Goal: Task Accomplishment & Management: Use online tool/utility

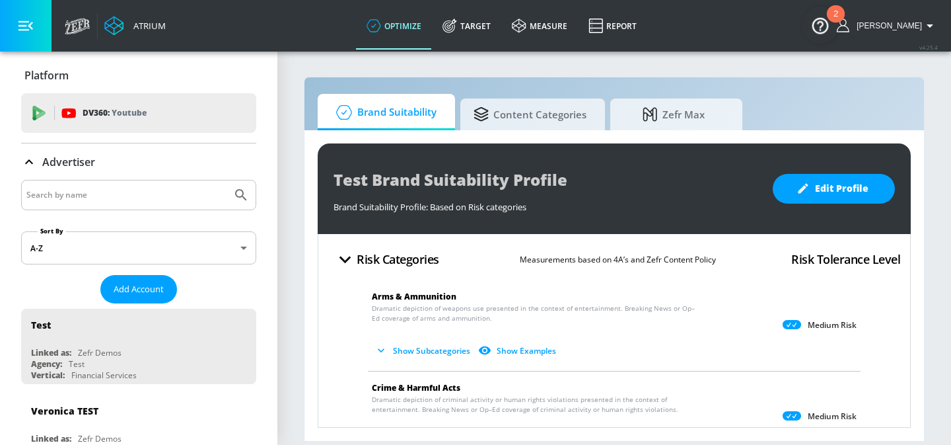
click at [165, 197] on input "Search by name" at bounding box center [126, 194] width 200 height 17
type input "h"
type input "dgic"
click at [227, 180] on button "Submit Search" at bounding box center [241, 194] width 29 height 29
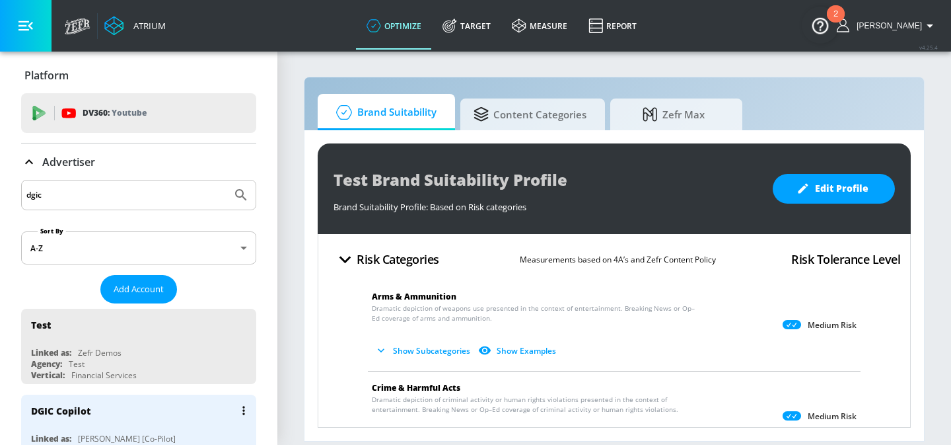
click at [122, 410] on div "DGIC Copilot" at bounding box center [142, 410] width 222 height 32
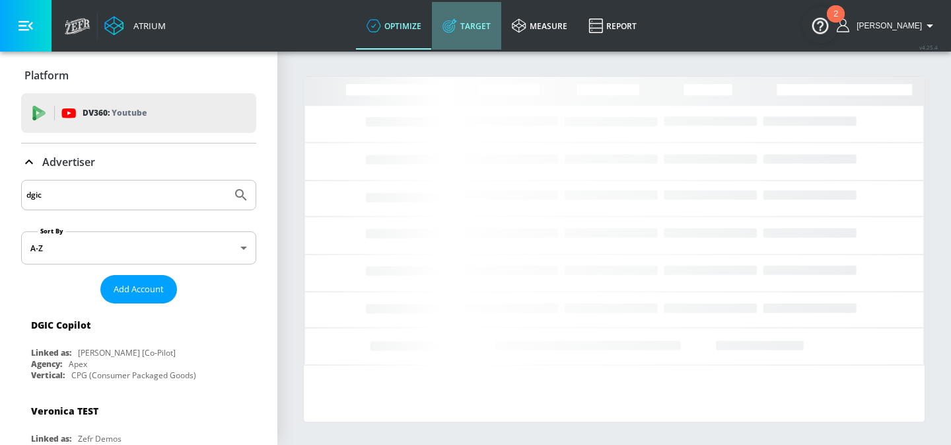
click at [484, 34] on link "Target" at bounding box center [466, 26] width 69 height 48
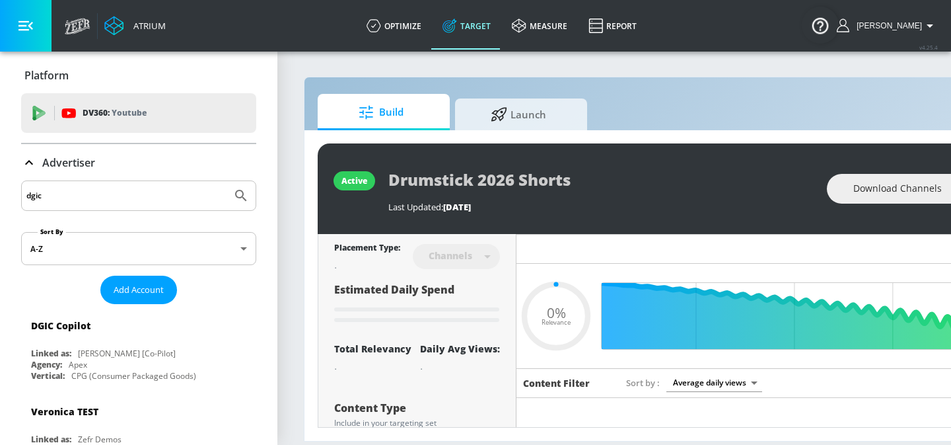
type input "0.05"
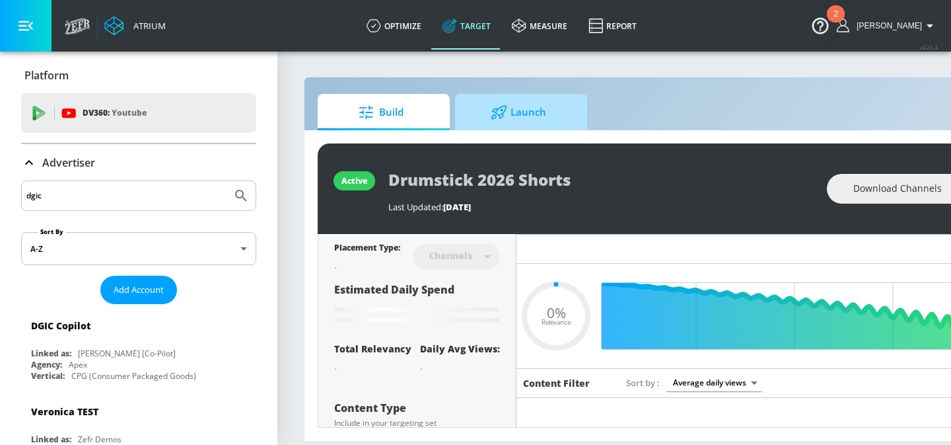
click at [529, 122] on span "Launch" at bounding box center [518, 112] width 100 height 32
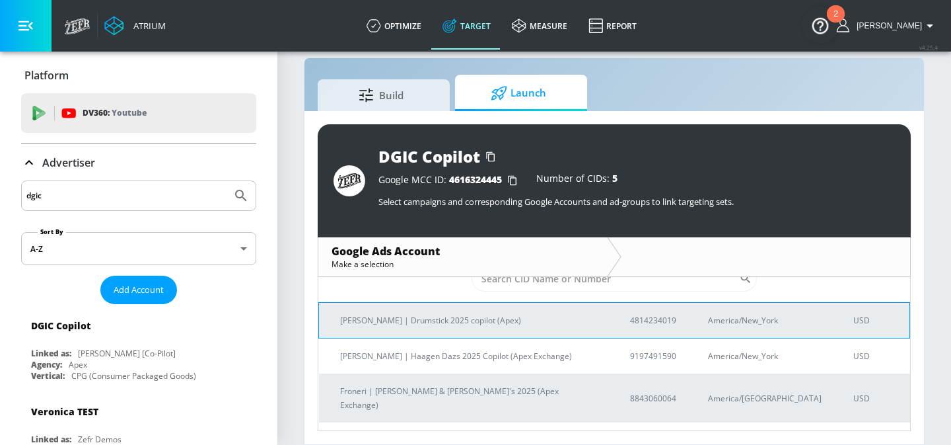
scroll to position [54, 0]
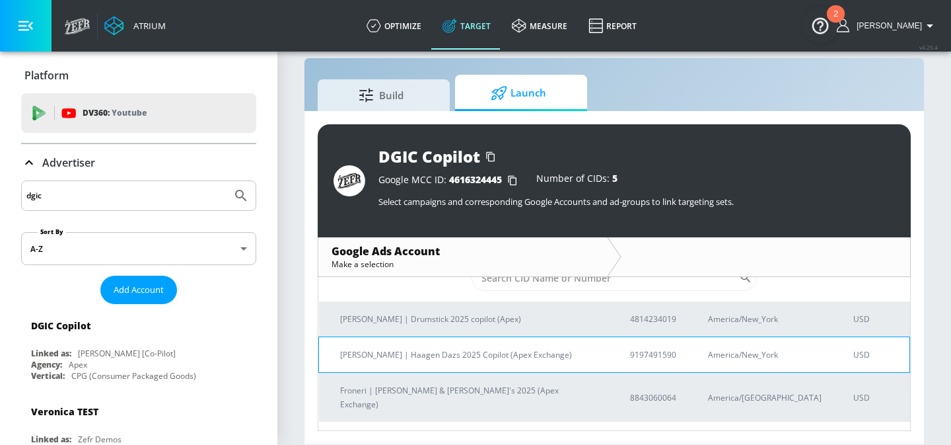
click at [495, 348] on p "[PERSON_NAME] | Haagen Dazs 2025 Copilot (Apex Exchange)" at bounding box center [469, 355] width 258 height 14
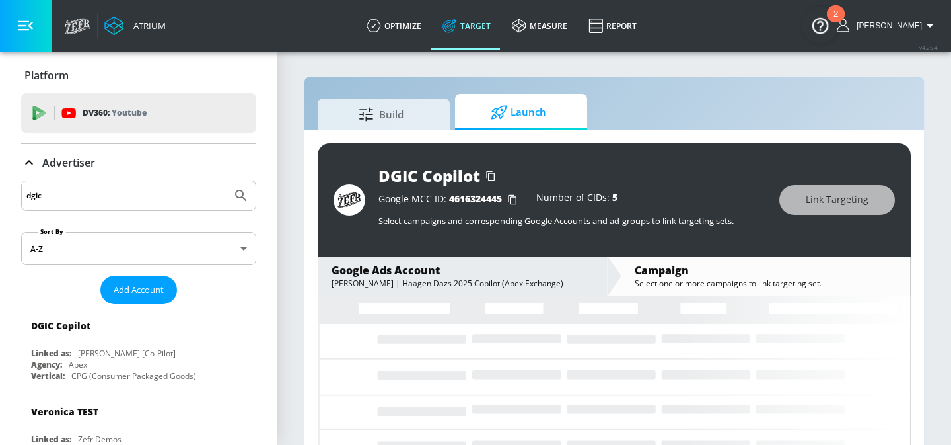
scroll to position [19, 0]
